Goal: Find specific page/section

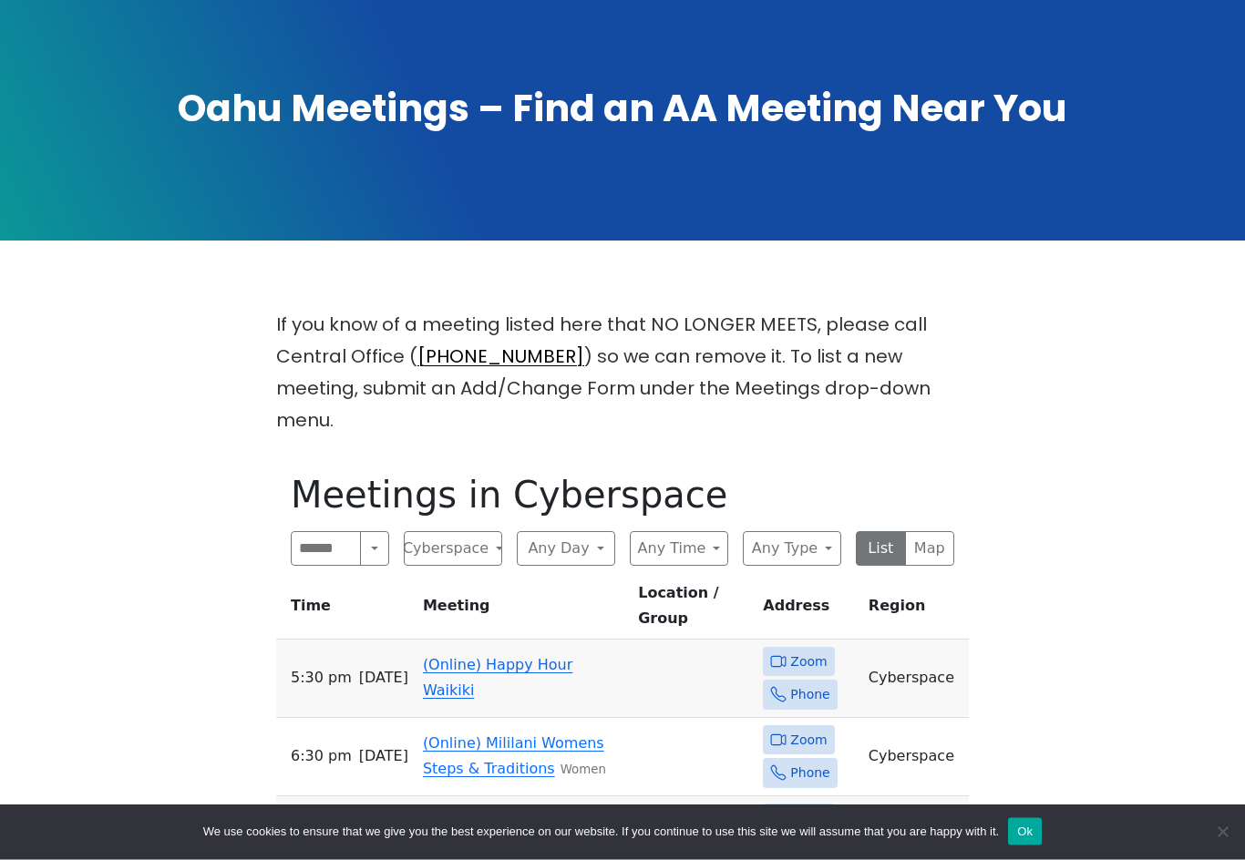
scroll to position [244, 0]
click at [594, 531] on button "Any Day" at bounding box center [566, 548] width 98 height 35
click at [622, 644] on button "[DATE] 42" at bounding box center [572, 662] width 109 height 36
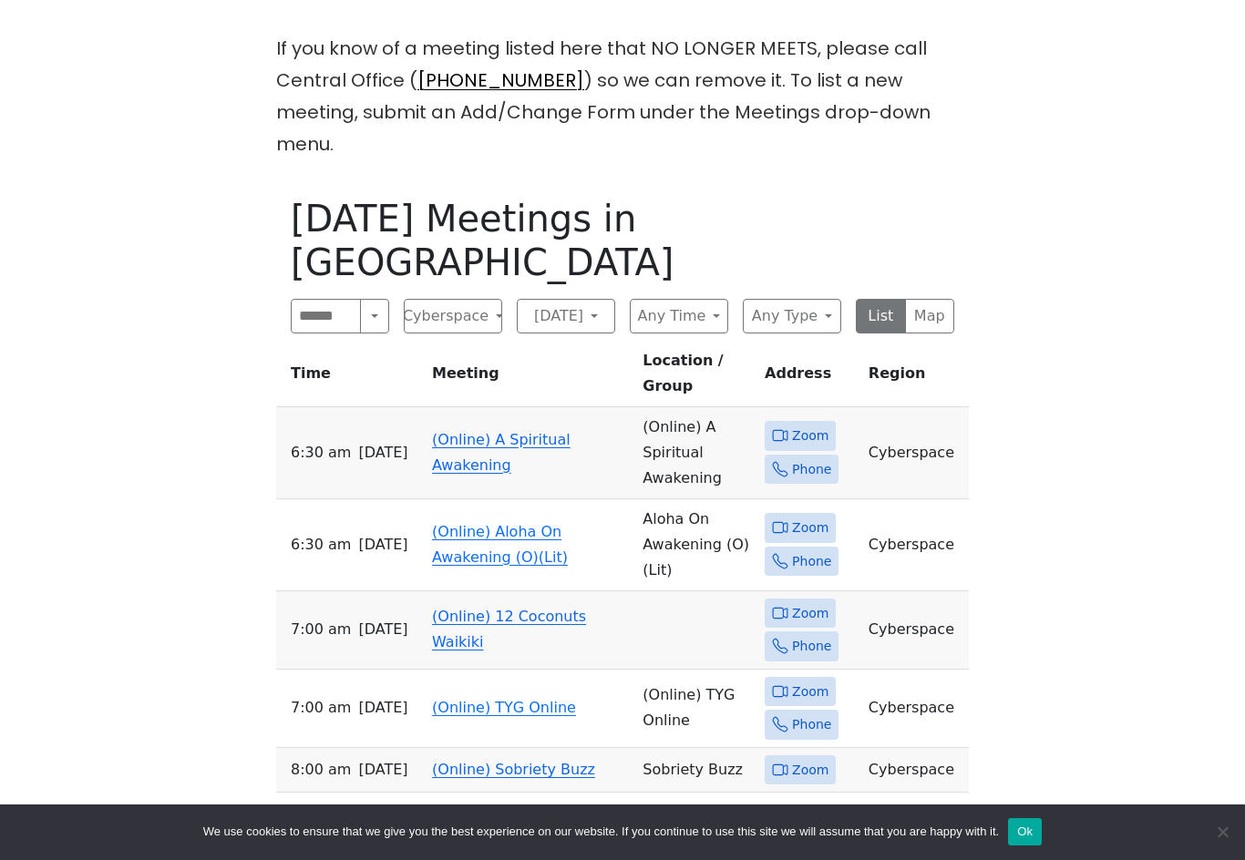
scroll to position [519, 0]
click at [377, 300] on button "Search" at bounding box center [374, 317] width 29 height 35
click at [347, 433] on button "Near Me" at bounding box center [340, 451] width 97 height 36
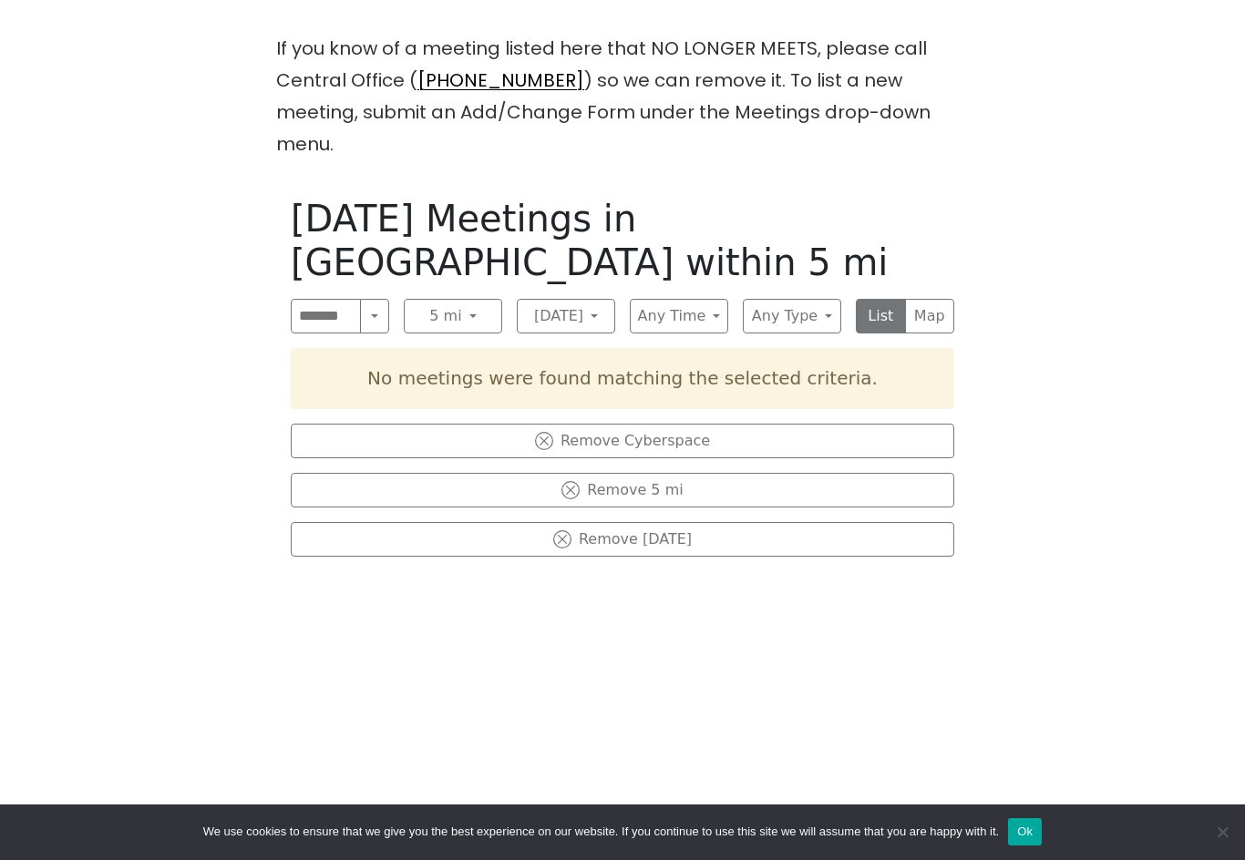
click at [488, 299] on button "5 mi" at bounding box center [453, 316] width 98 height 35
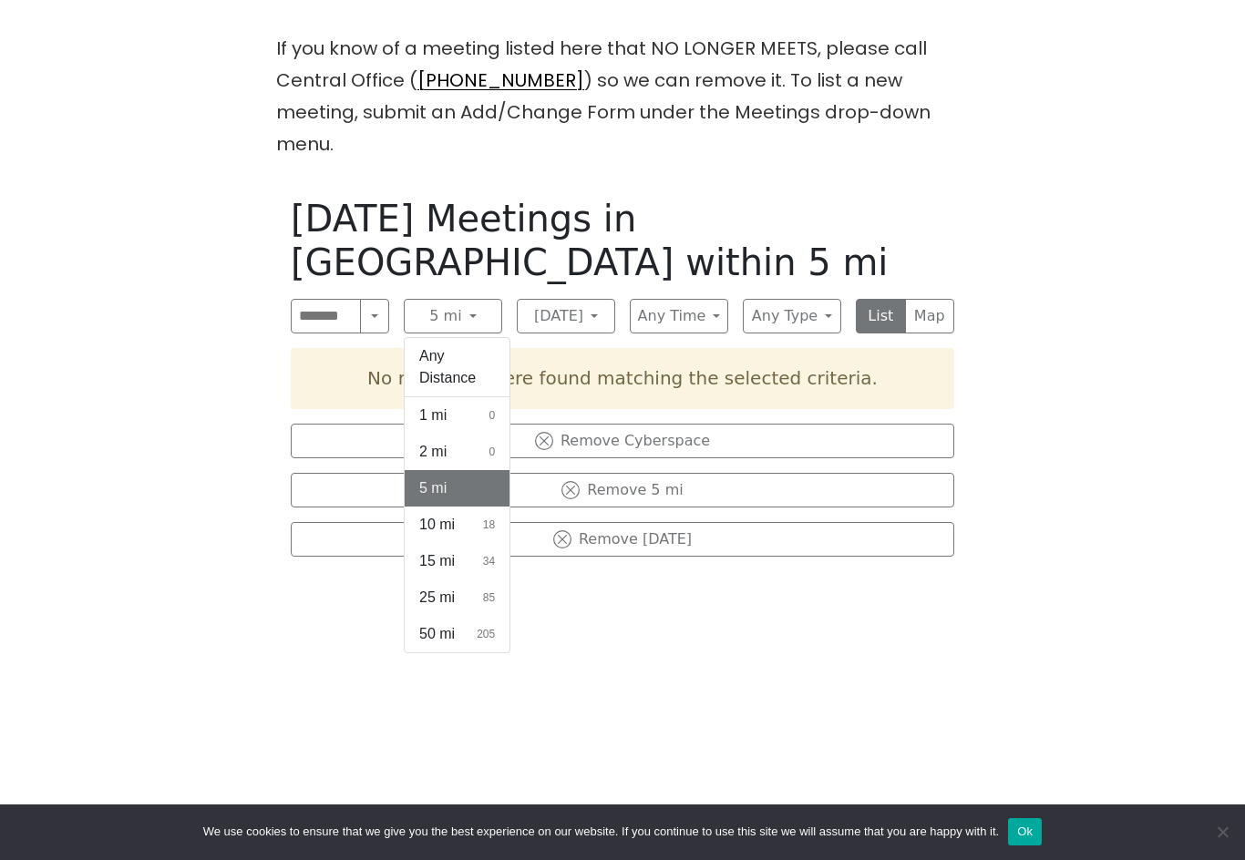
click at [384, 299] on button "Near Me" at bounding box center [374, 316] width 29 height 35
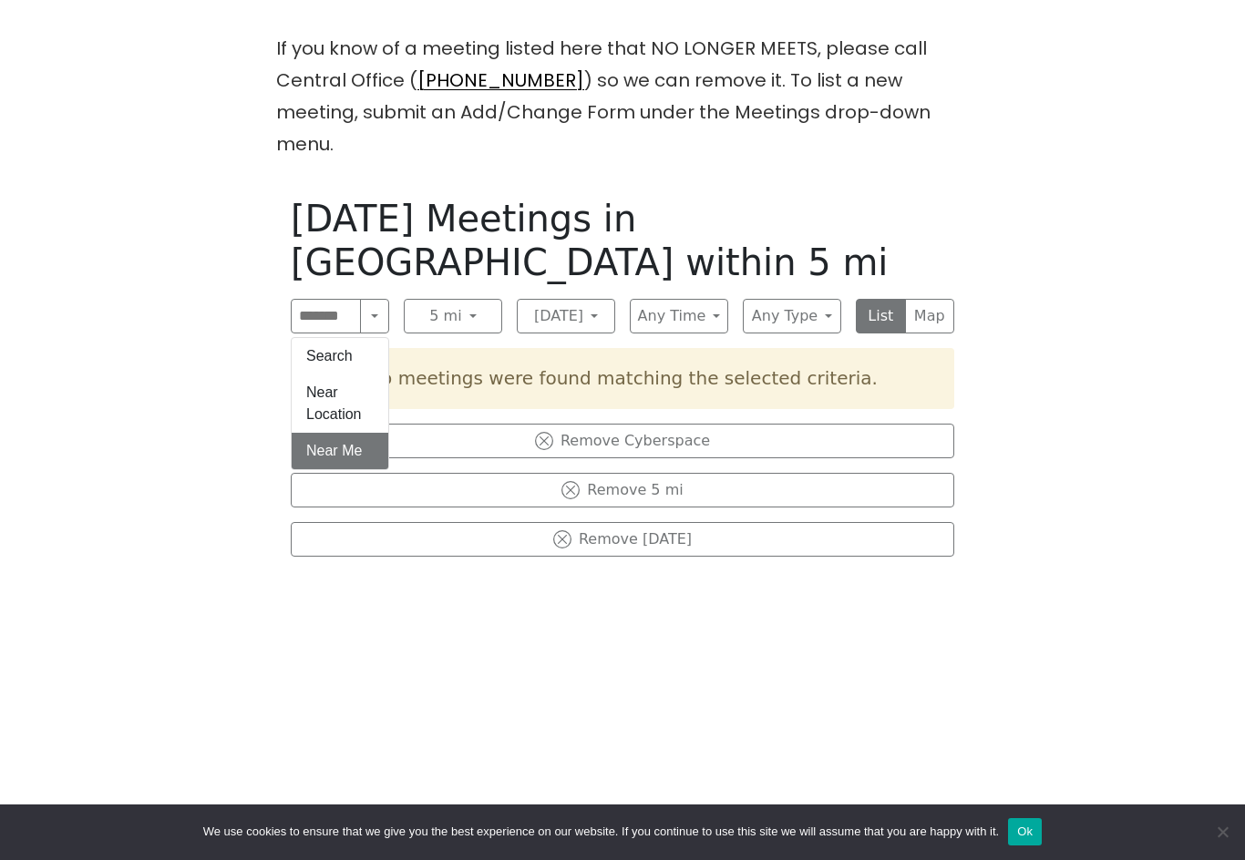
click at [344, 338] on button "Search" at bounding box center [340, 356] width 97 height 36
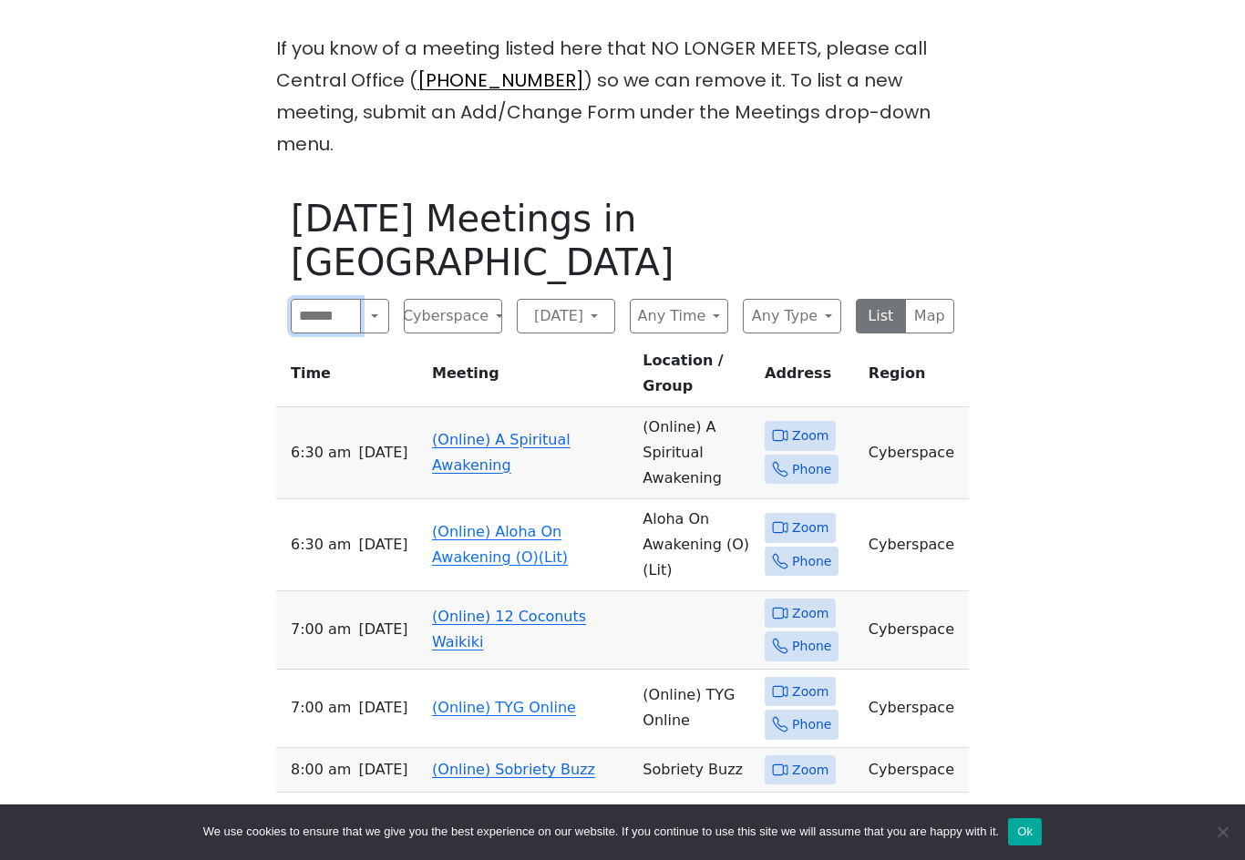
scroll to position [519, 0]
click at [950, 300] on button "Map" at bounding box center [930, 317] width 50 height 35
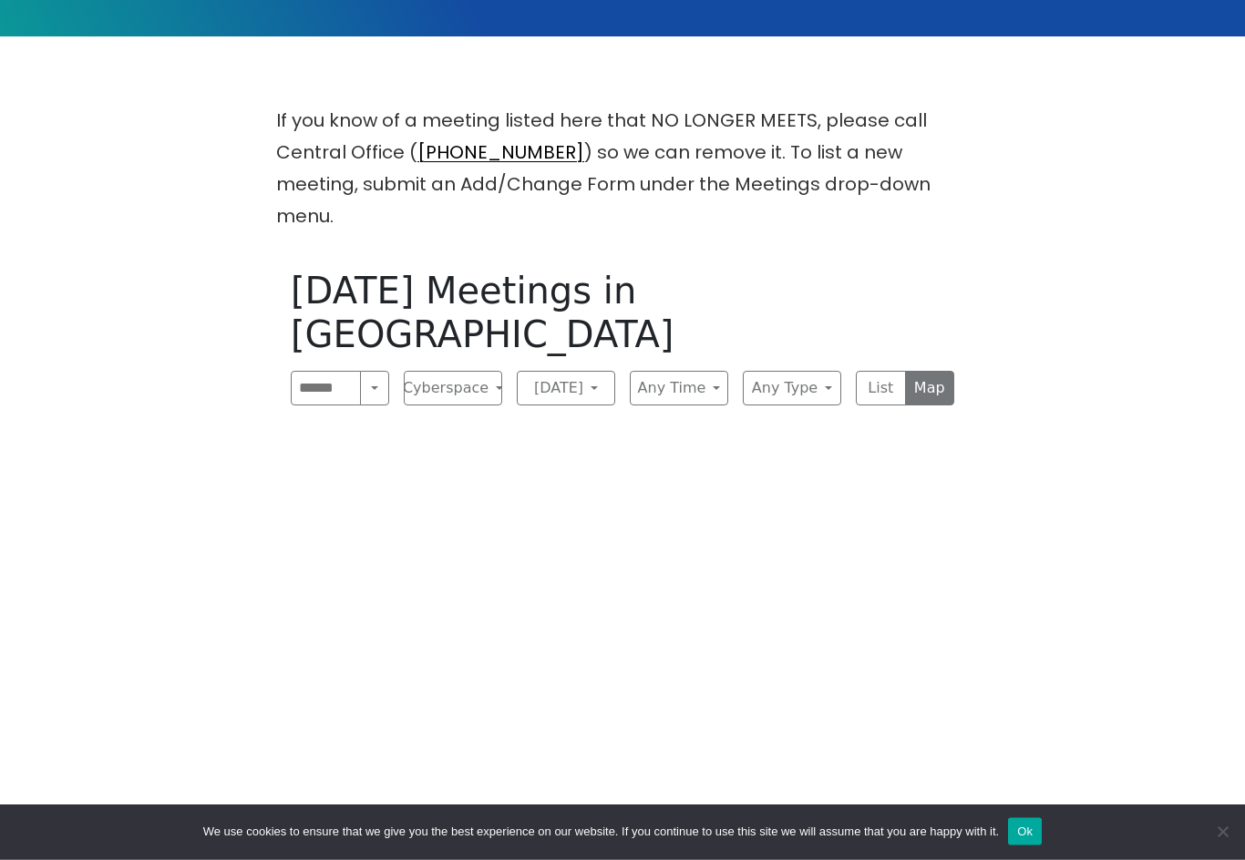
click at [900, 372] on button "List" at bounding box center [881, 389] width 50 height 35
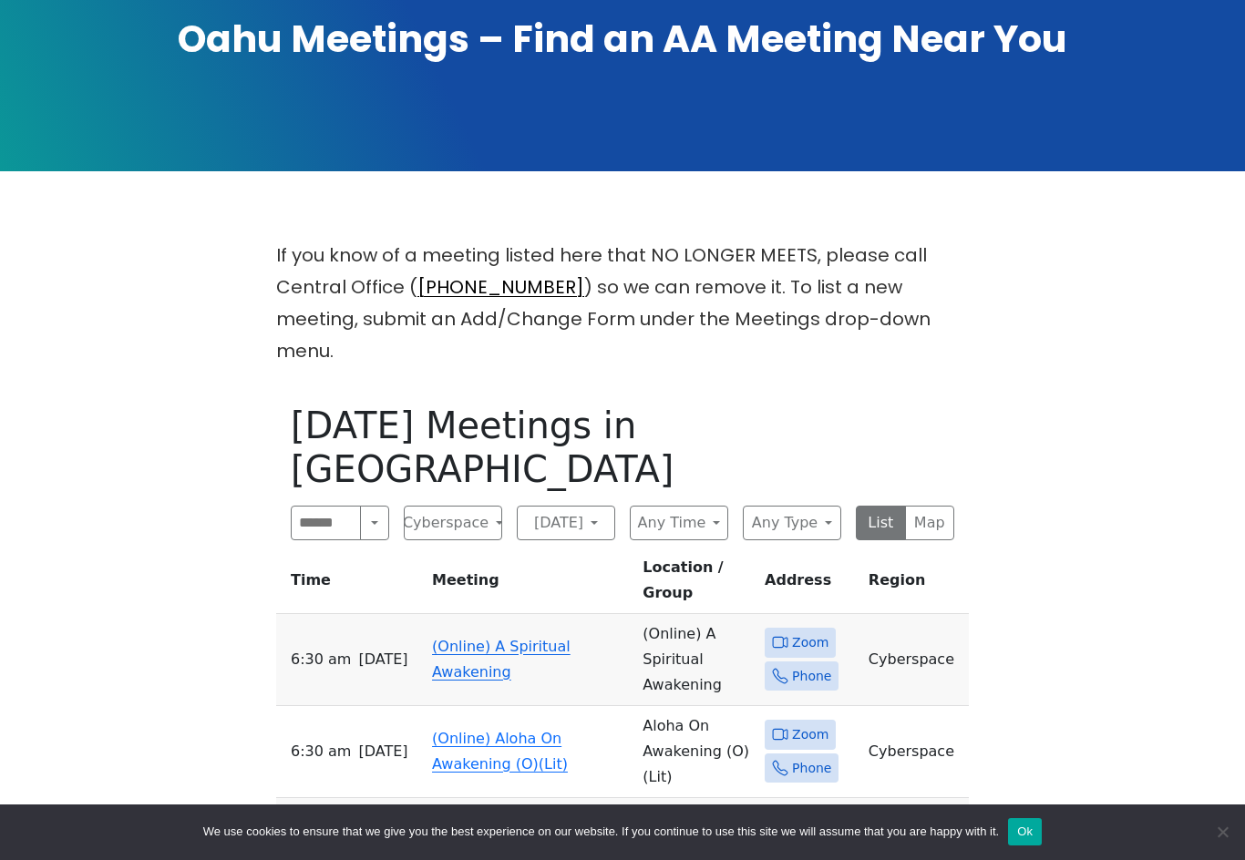
scroll to position [313, 0]
